Goal: Task Accomplishment & Management: Use online tool/utility

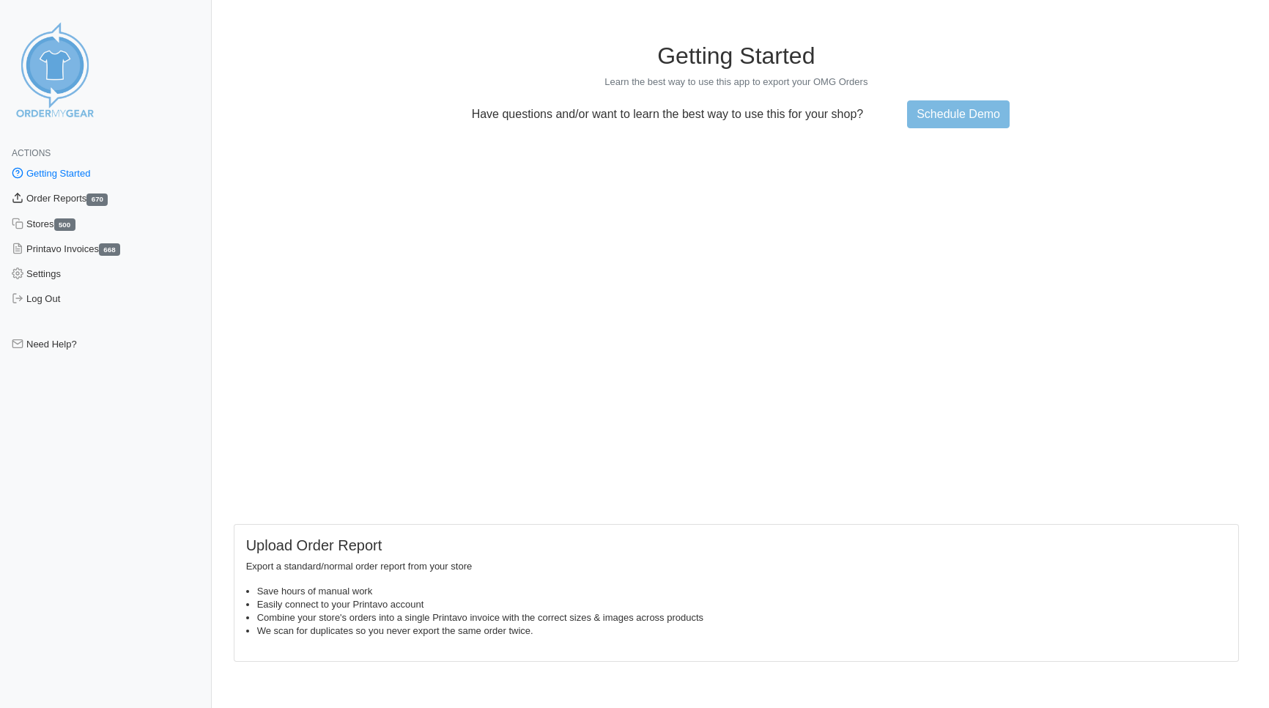
click at [59, 198] on link "Order Reports 670" at bounding box center [106, 198] width 212 height 25
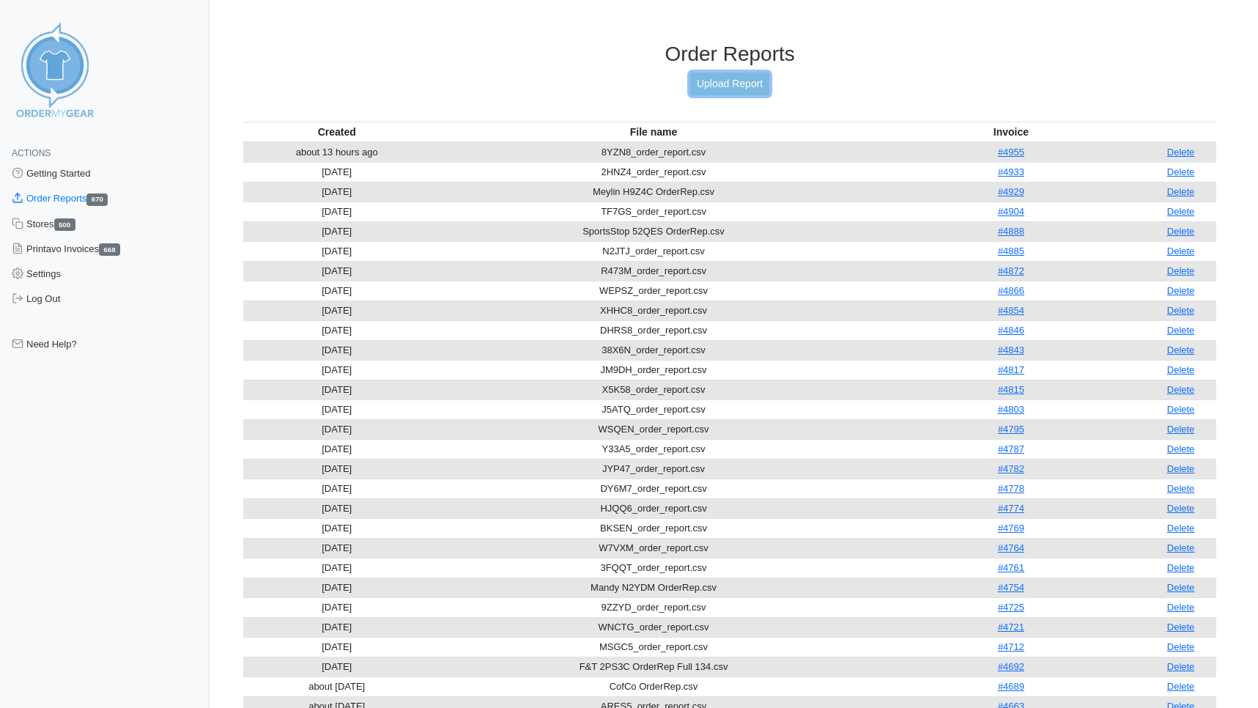
click at [730, 78] on link "Upload Report" at bounding box center [729, 84] width 79 height 23
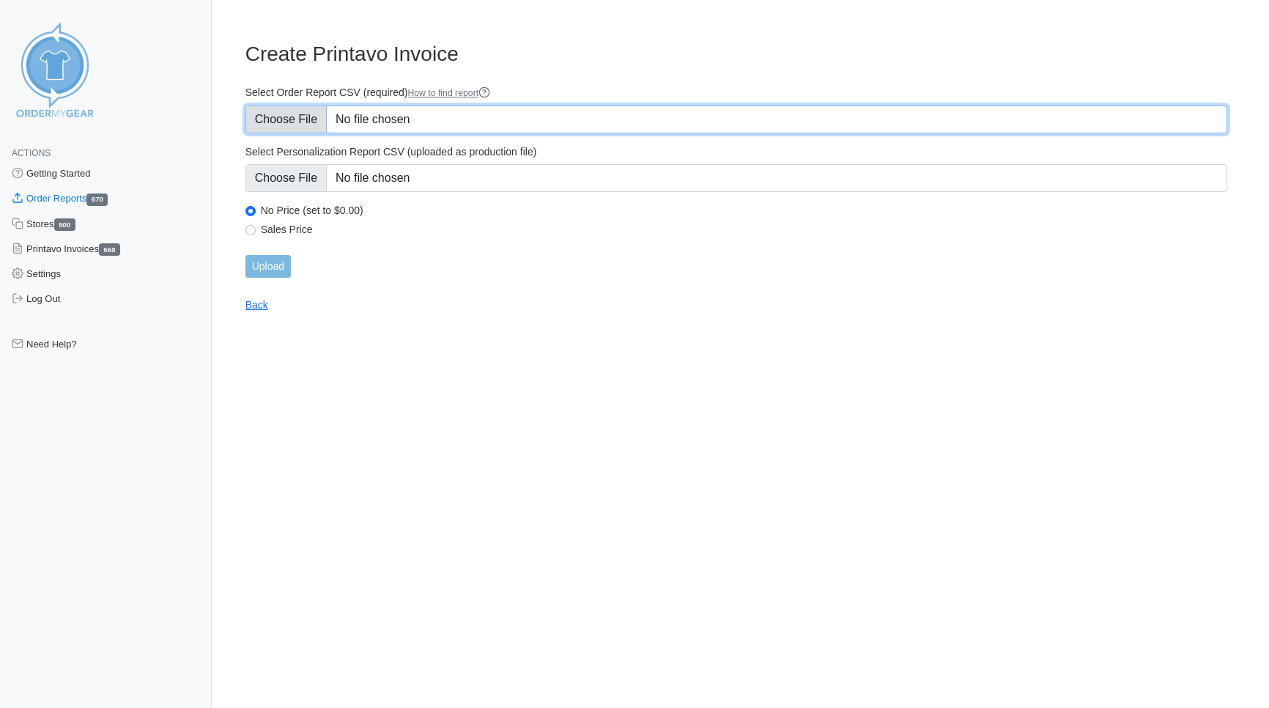
click at [273, 108] on input "Select Order Report CSV (required) How to find report" at bounding box center [736, 120] width 982 height 28
type input "C:\fakepath\G8HX7_order_report.csv"
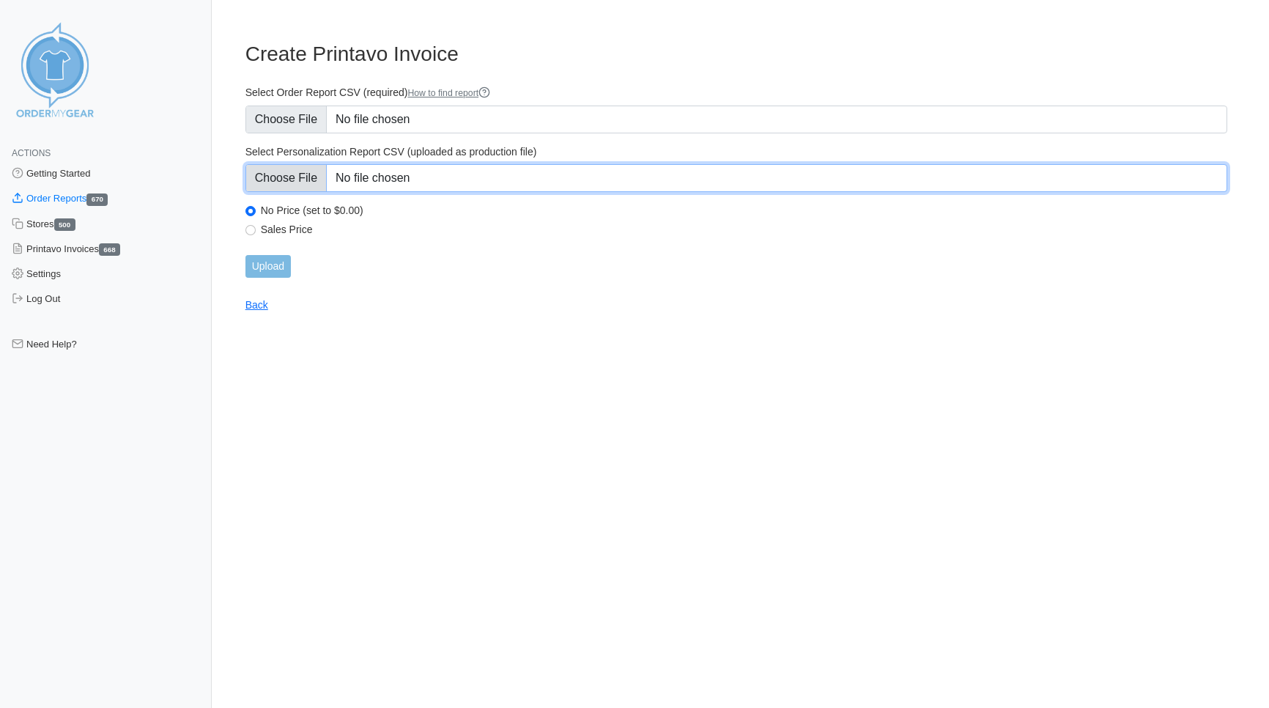
click at [276, 182] on input "Select Personalization Report CSV (uploaded as production file)" at bounding box center [736, 178] width 982 height 28
type input "C:\fakepath\G8HX7_personalization_report.csv"
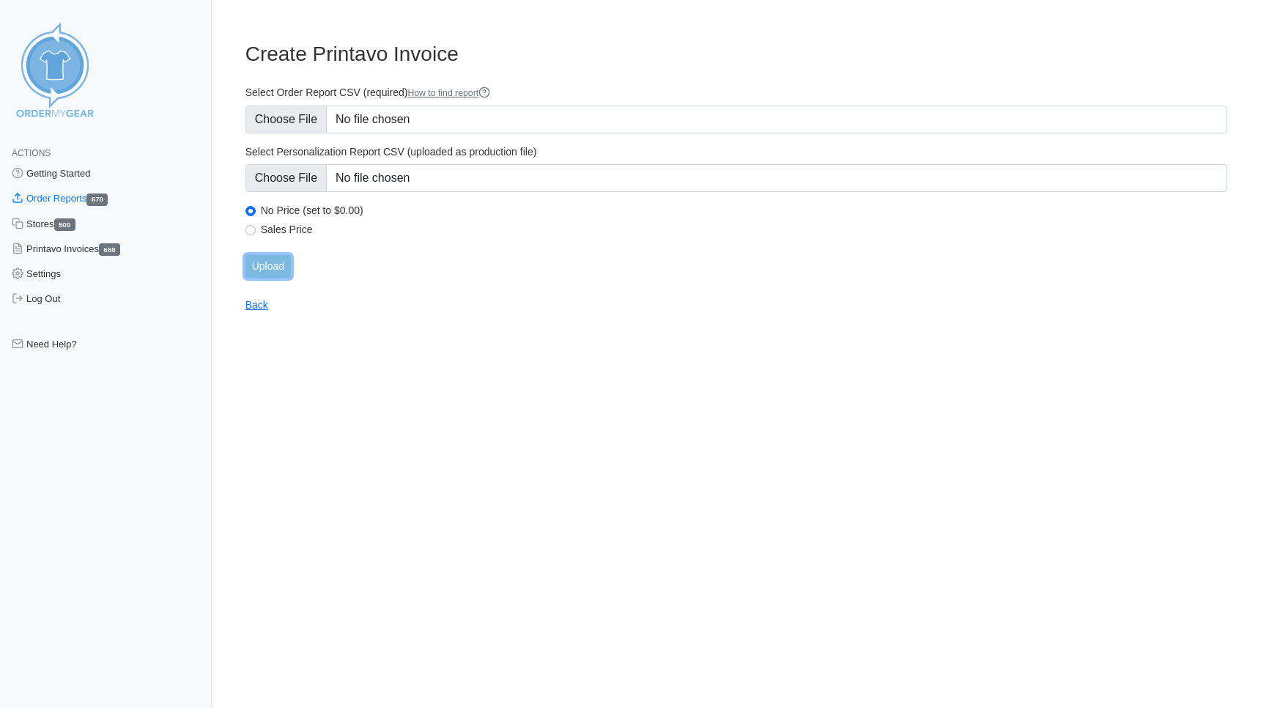
click at [267, 275] on input "Upload" at bounding box center [267, 266] width 45 height 23
